Goal: Download file/media

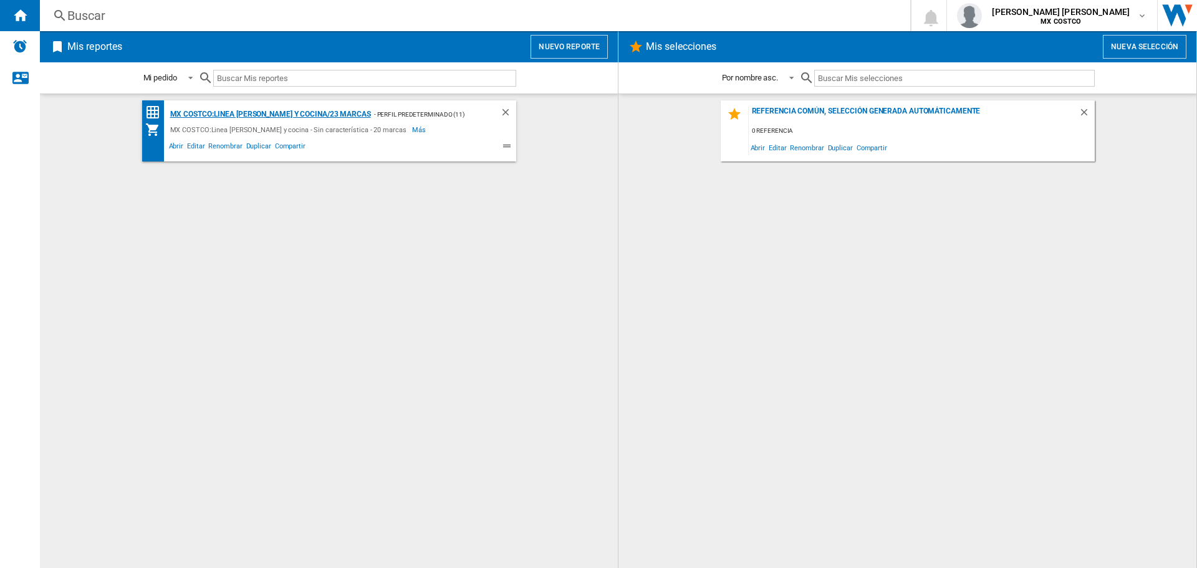
click at [309, 113] on div "MX COSTCO:Linea [PERSON_NAME] y cocina/23 marcas" at bounding box center [269, 115] width 204 height 16
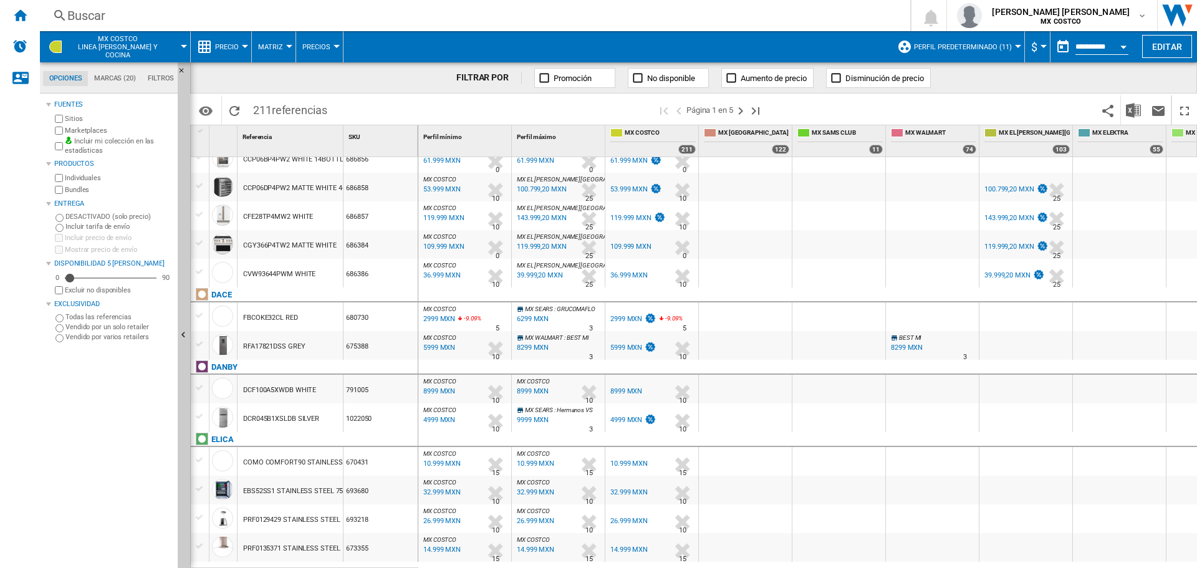
scroll to position [62, 0]
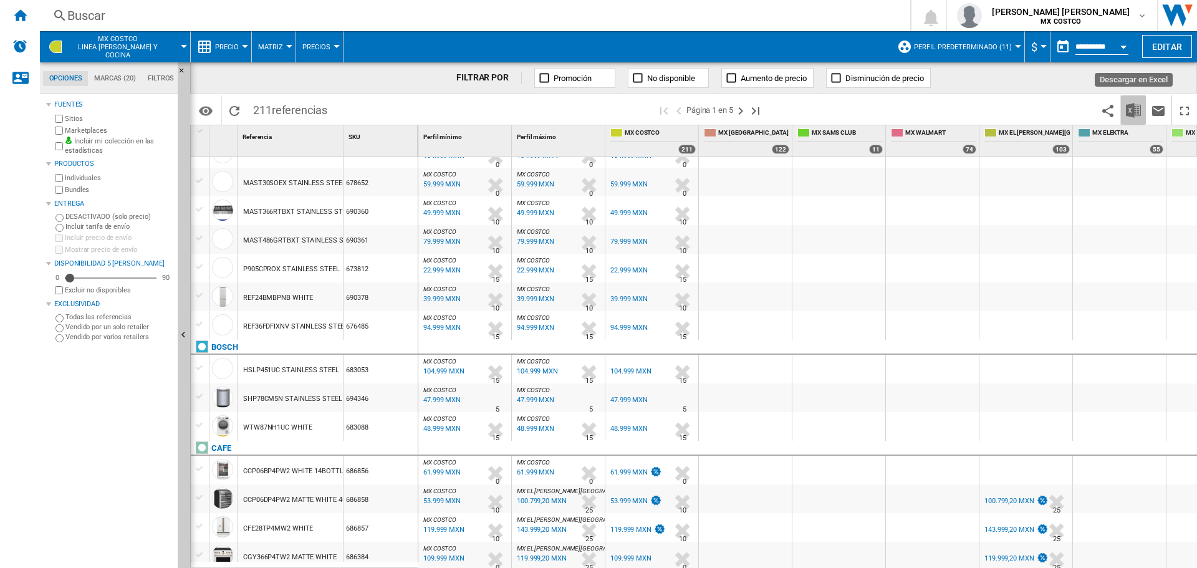
click at [1130, 114] on img "Descargar en Excel" at bounding box center [1133, 110] width 15 height 15
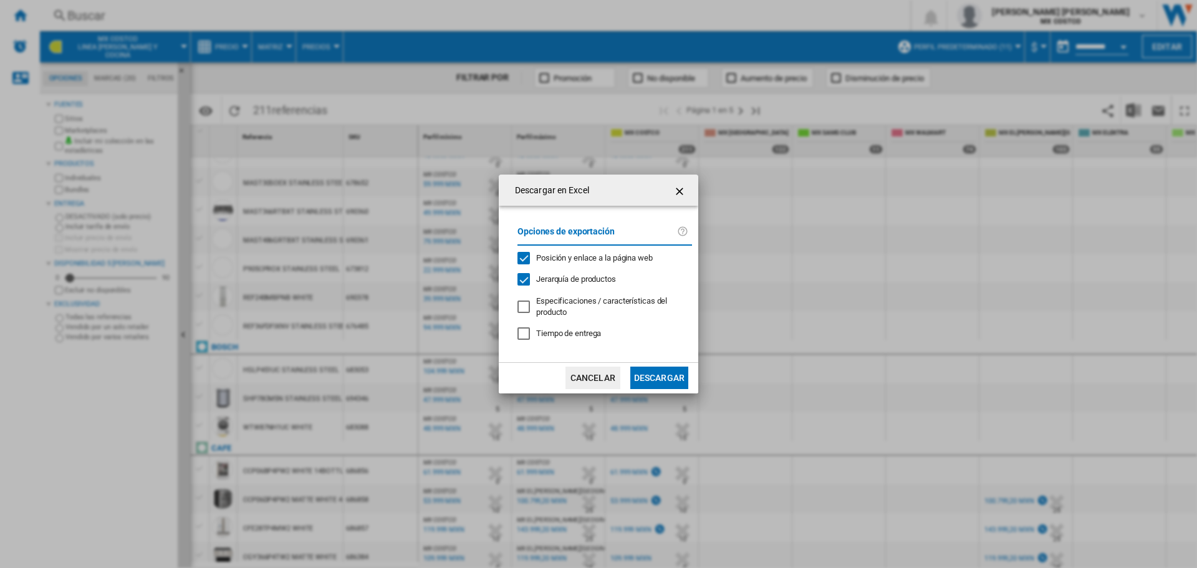
click at [661, 381] on button "Descargar" at bounding box center [659, 378] width 58 height 22
